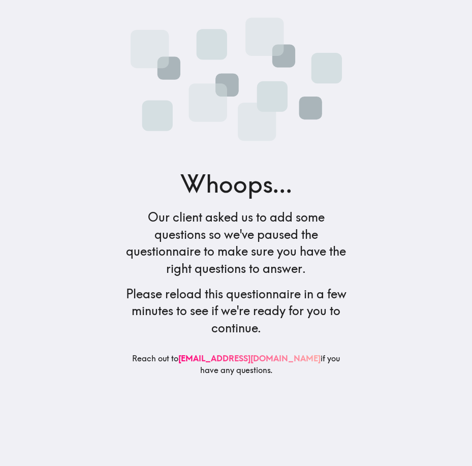
click at [88, 198] on main "Whoops... Our client asked us to add some questions so we've paused the questio…" at bounding box center [236, 233] width 472 height 466
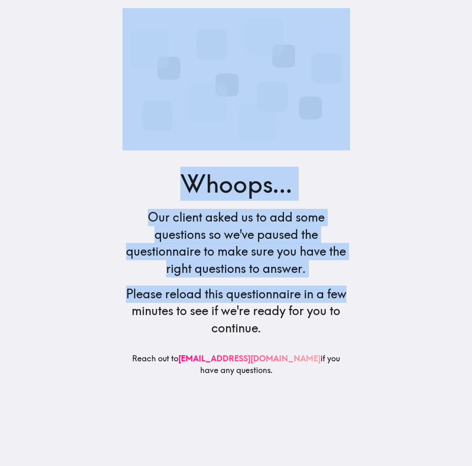
drag, startPoint x: 87, startPoint y: 162, endPoint x: 345, endPoint y: 282, distance: 284.7
click at [345, 282] on main "Whoops... Our client asked us to add some questions so we've paused the questio…" at bounding box center [236, 233] width 472 height 466
click at [405, 189] on main "Whoops... Our client asked us to add some questions so we've paused the questio…" at bounding box center [236, 233] width 472 height 466
click at [397, 189] on main "Whoops... Our client asked us to add some questions so we've paused the questio…" at bounding box center [236, 233] width 472 height 466
